Goal: Find specific page/section: Find specific page/section

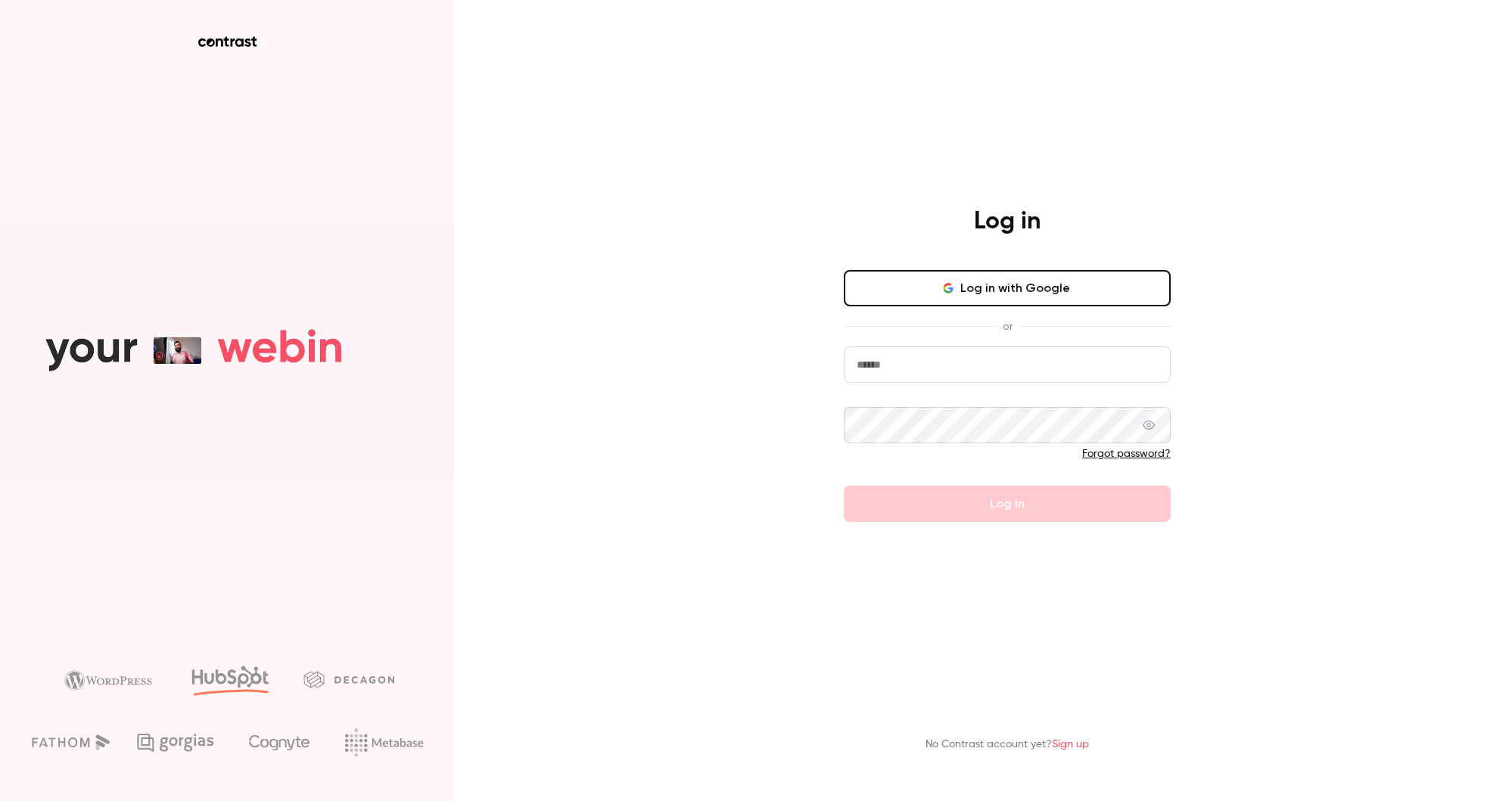
type input "**********"
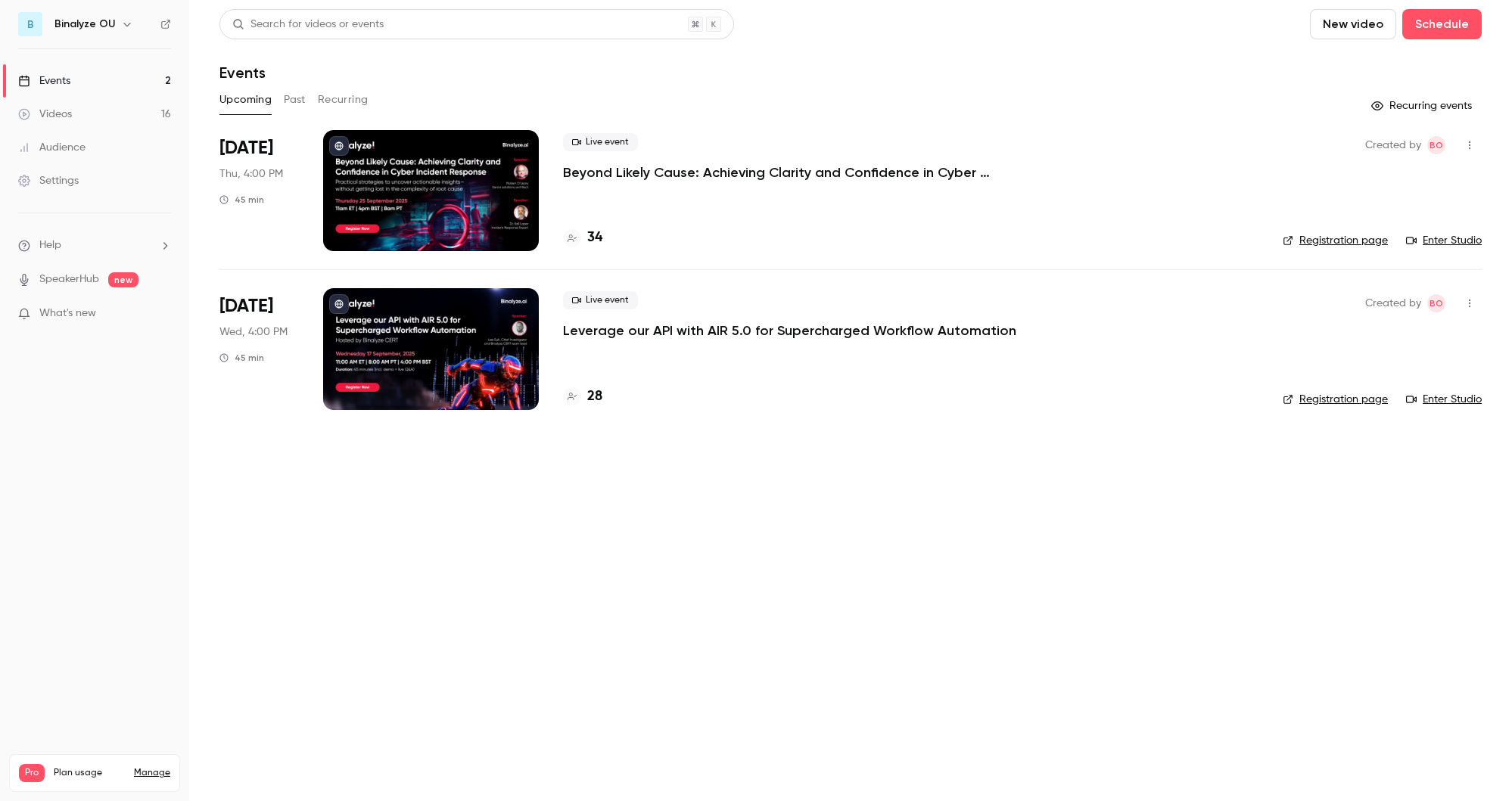
click at [640, 537] on main "Search for videos or events New video Schedule Events Upcoming Past Recurring R…" at bounding box center [851, 400] width 1323 height 801
